Goal: Information Seeking & Learning: Find specific fact

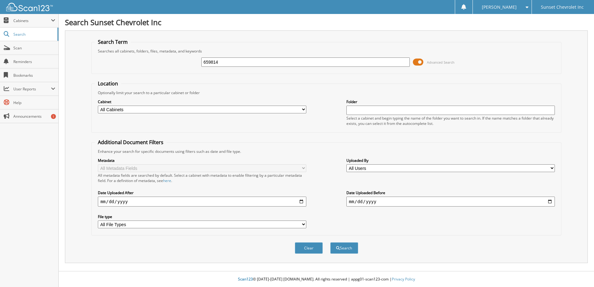
type input "659814"
click at [330, 242] on button "Search" at bounding box center [344, 247] width 28 height 11
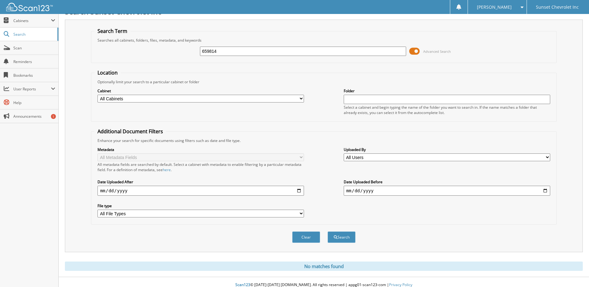
scroll to position [17, 0]
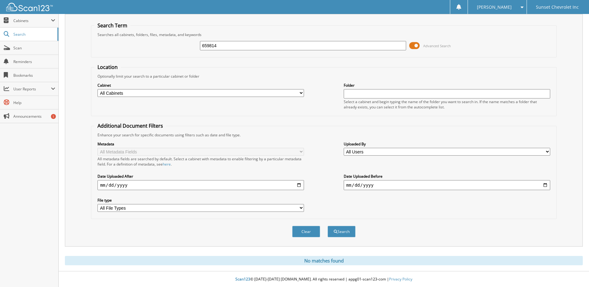
drag, startPoint x: 228, startPoint y: 43, endPoint x: 170, endPoint y: 43, distance: 57.5
click at [170, 43] on div "659814 Advanced Search" at bounding box center [323, 45] width 459 height 17
click at [349, 227] on button "Search" at bounding box center [342, 231] width 28 height 11
